Goal: Information Seeking & Learning: Learn about a topic

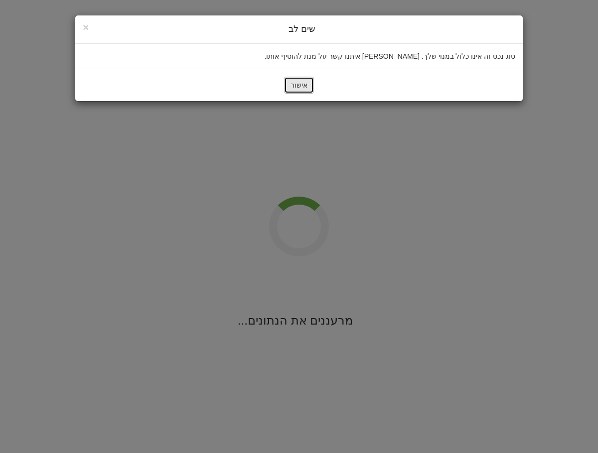
click at [309, 88] on button "אישור" at bounding box center [299, 85] width 30 height 17
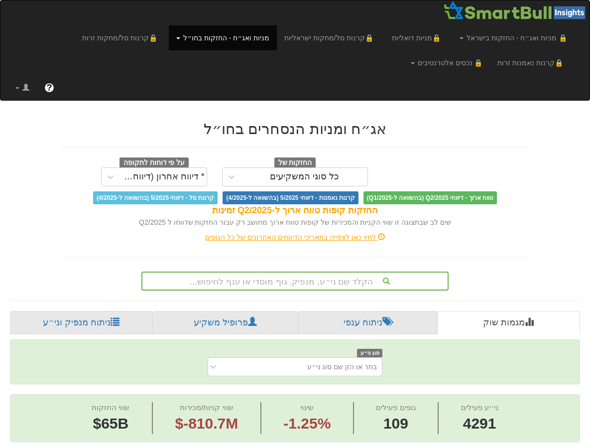
scroll to position [86, 0]
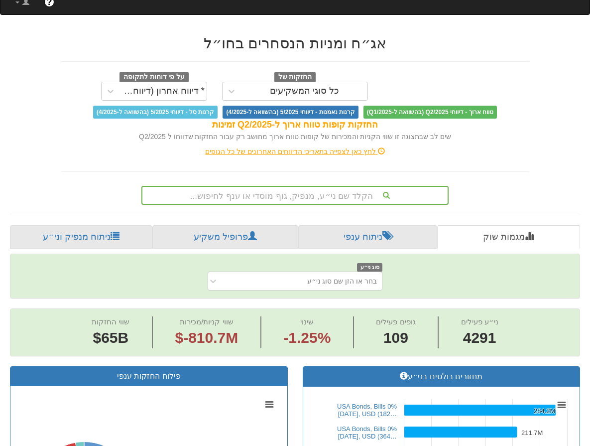
click at [284, 205] on div "הקלד שם ני״ע, מנפיק, גוף מוסדי או ענף לחיפוש..." at bounding box center [294, 195] width 307 height 19
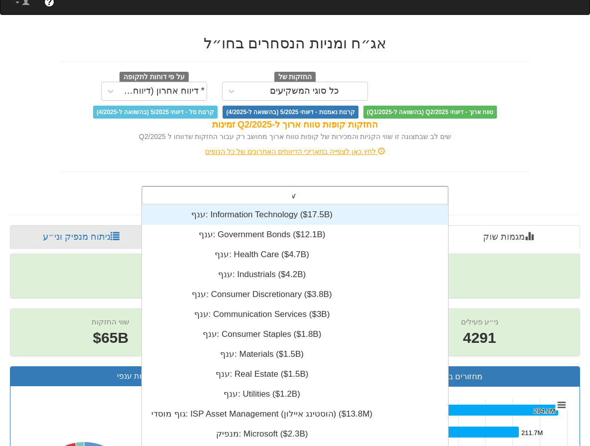
scroll to position [159, 0]
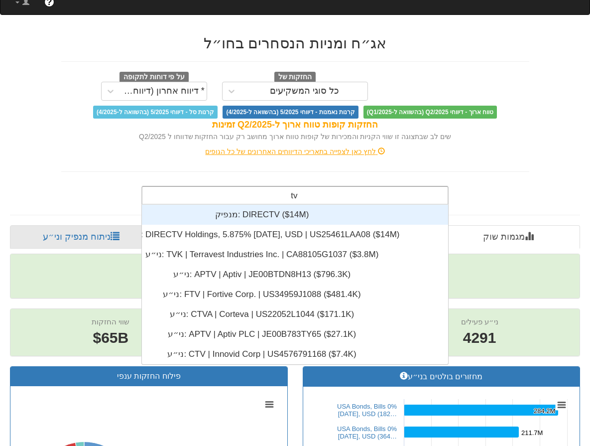
type input "t"
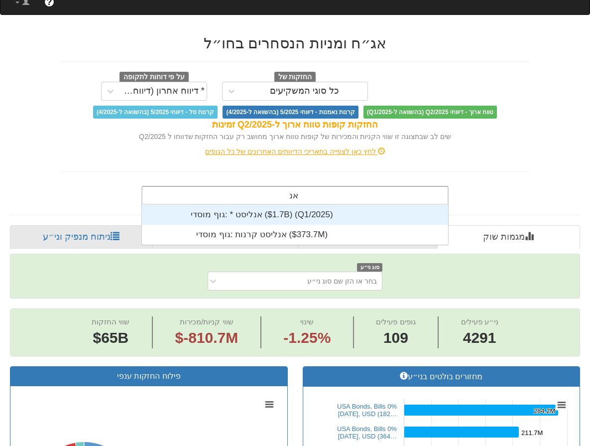
scroll to position [40, 0]
type input "א"
type input "אנ"
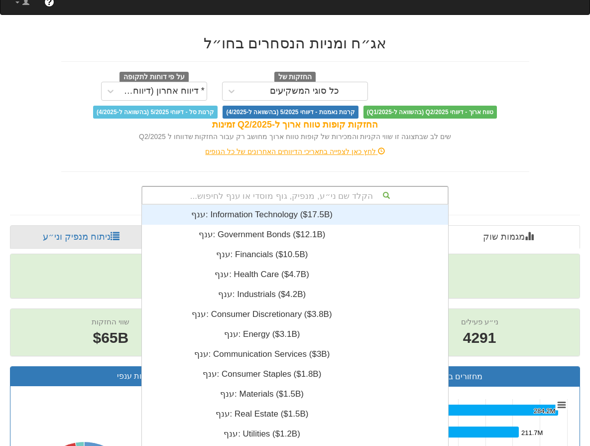
click at [316, 196] on div "הקלד שם ני״ע, מנפיק, גוף מוסדי או ענף לחיפוש..." at bounding box center [294, 195] width 305 height 17
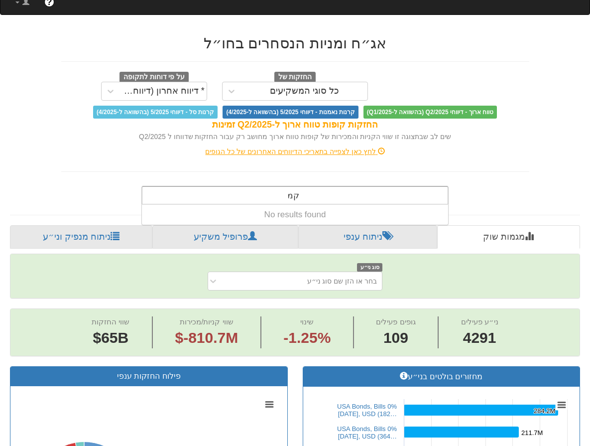
type input "ק"
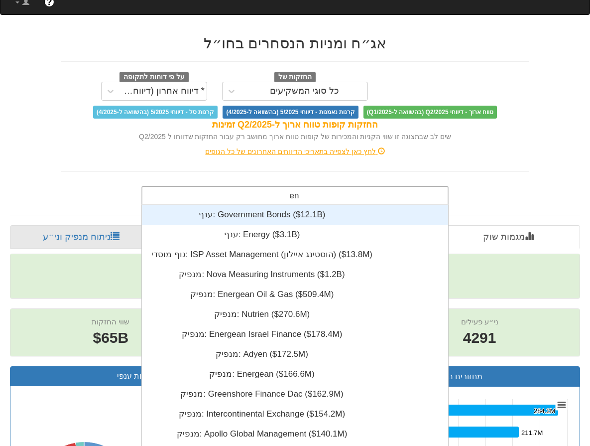
type input "e"
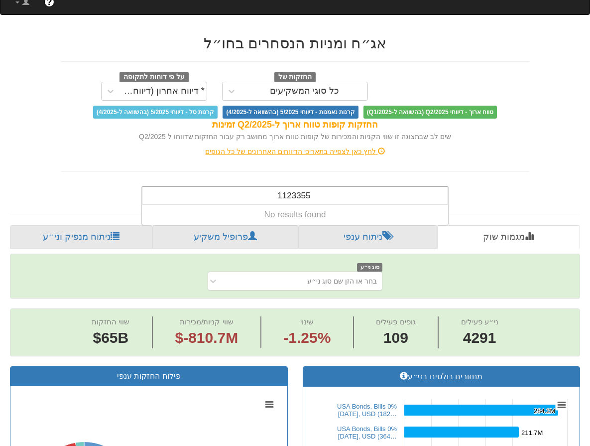
click at [260, 195] on div "1123355 1123355" at bounding box center [294, 195] width 305 height 17
click at [334, 194] on div "1123355 1123355" at bounding box center [294, 195] width 305 height 17
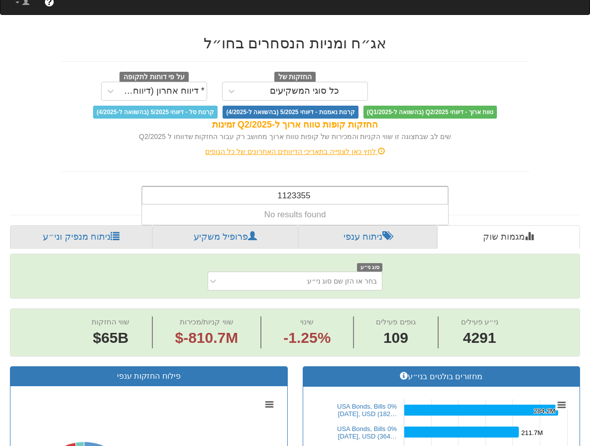
click at [334, 194] on div "1123355 1123355" at bounding box center [294, 195] width 305 height 17
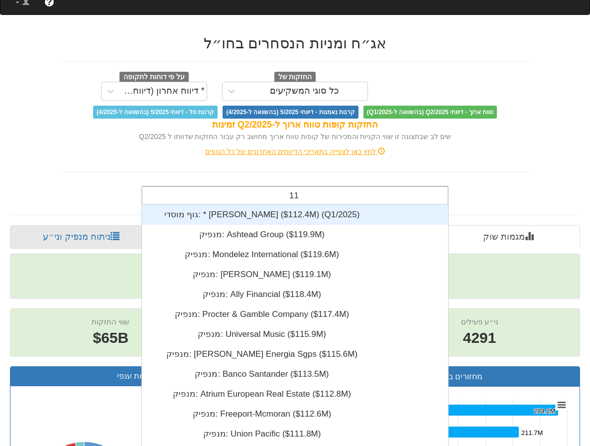
type input "1"
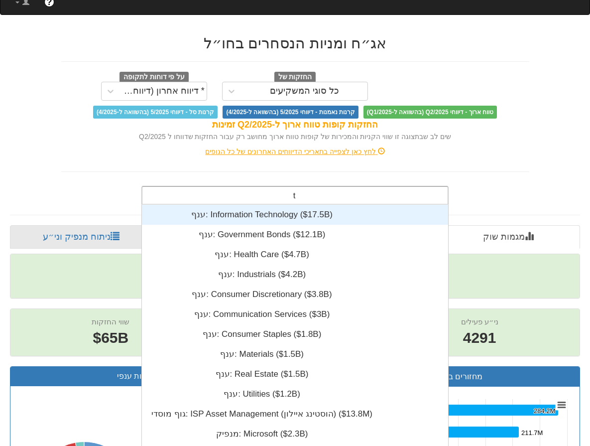
type input "tb"
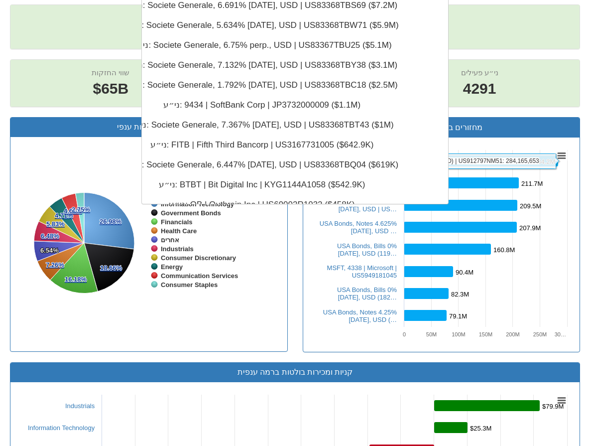
scroll to position [86, 0]
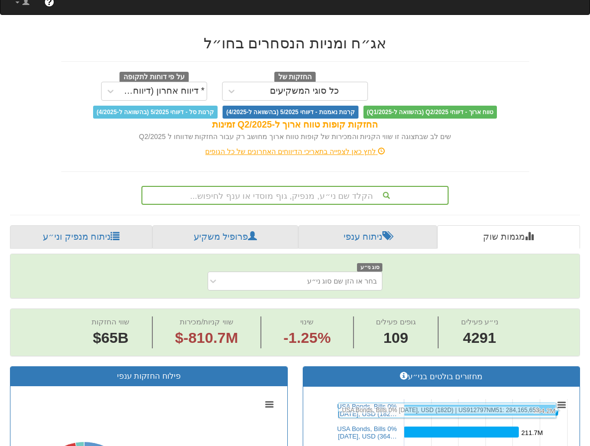
click at [530, 103] on div "החזקות של כל סוגי המשקיעים על פי דוחות לתקופה * דיווח אחרון (דיווחים חלקיים) טו…" at bounding box center [295, 95] width 468 height 47
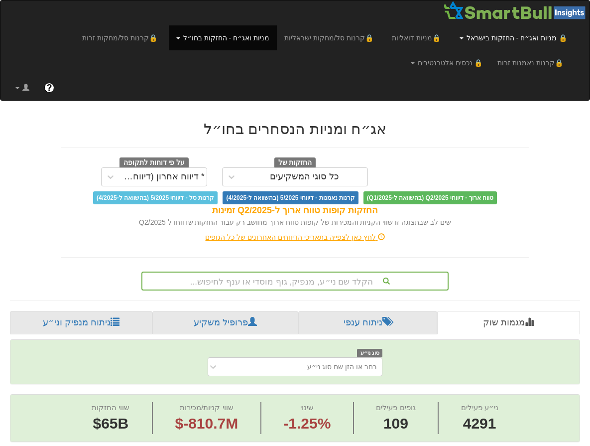
click at [520, 40] on link "🔒 מניות ואג״ח - החזקות בישראל" at bounding box center [513, 37] width 123 height 25
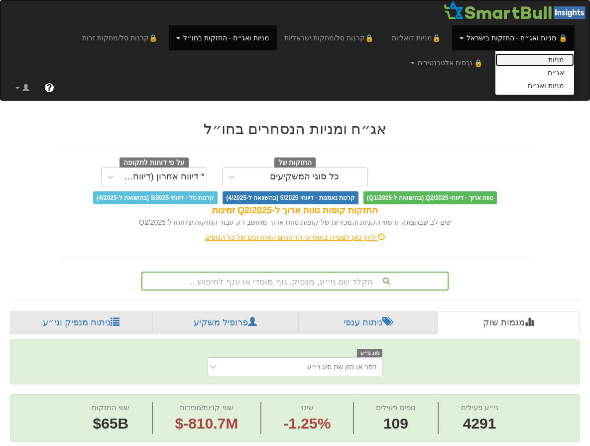
click at [553, 62] on link "מניות" at bounding box center [535, 59] width 79 height 13
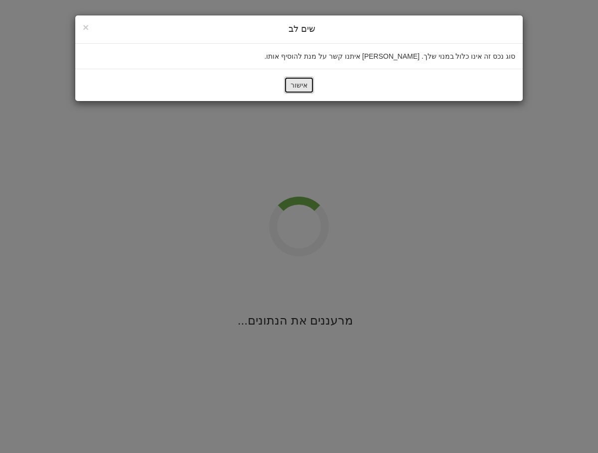
click at [309, 91] on button "אישור" at bounding box center [299, 85] width 30 height 17
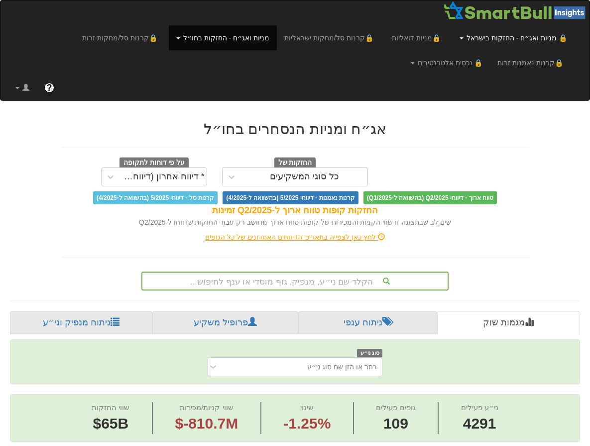
click at [466, 35] on link "🔒 מניות ואג״ח - החזקות בישראל" at bounding box center [513, 37] width 123 height 25
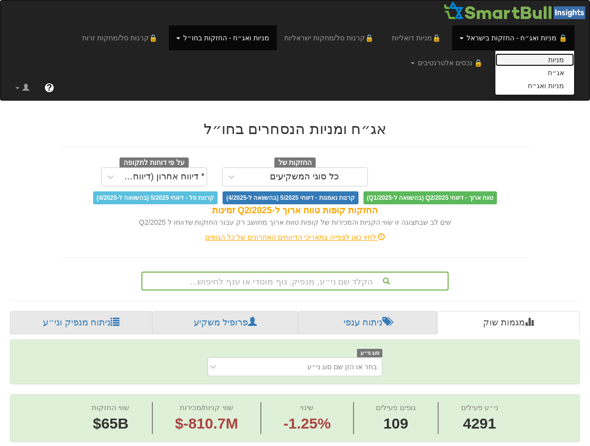
click at [521, 59] on link "מניות" at bounding box center [535, 59] width 79 height 13
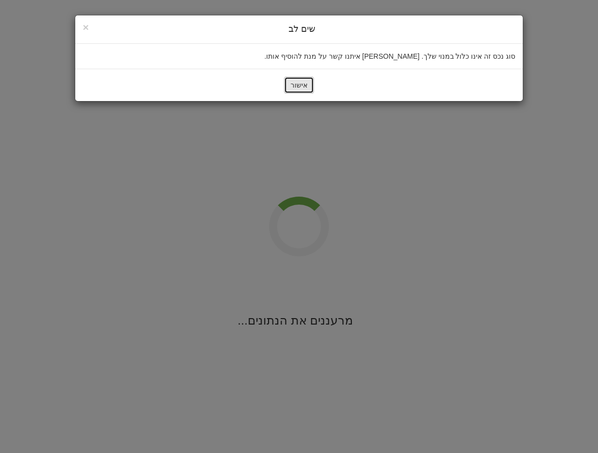
click at [305, 85] on button "אישור" at bounding box center [299, 85] width 30 height 17
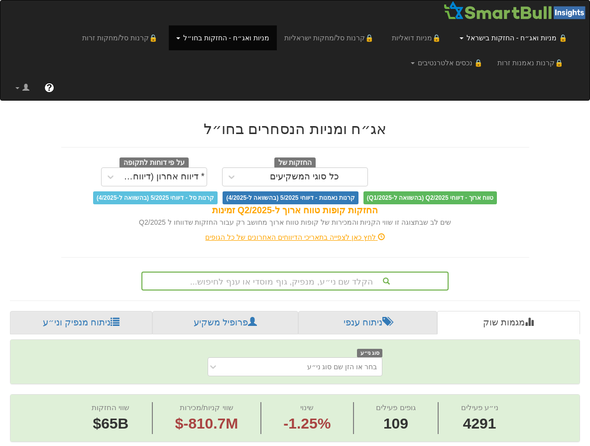
click at [532, 42] on link "🔒 מניות ואג״ח - החזקות בישראל" at bounding box center [513, 37] width 123 height 25
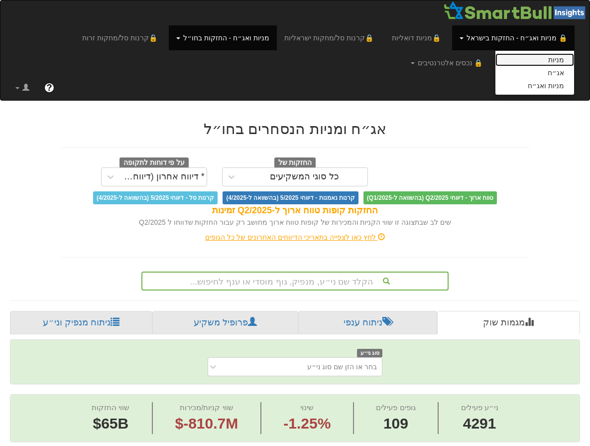
click at [560, 63] on link "מניות" at bounding box center [535, 59] width 79 height 13
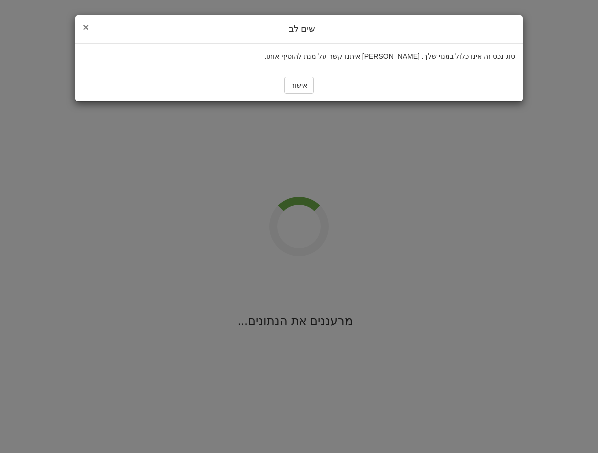
click at [86, 25] on span "×" at bounding box center [86, 26] width 6 height 11
